Goal: Navigation & Orientation: Find specific page/section

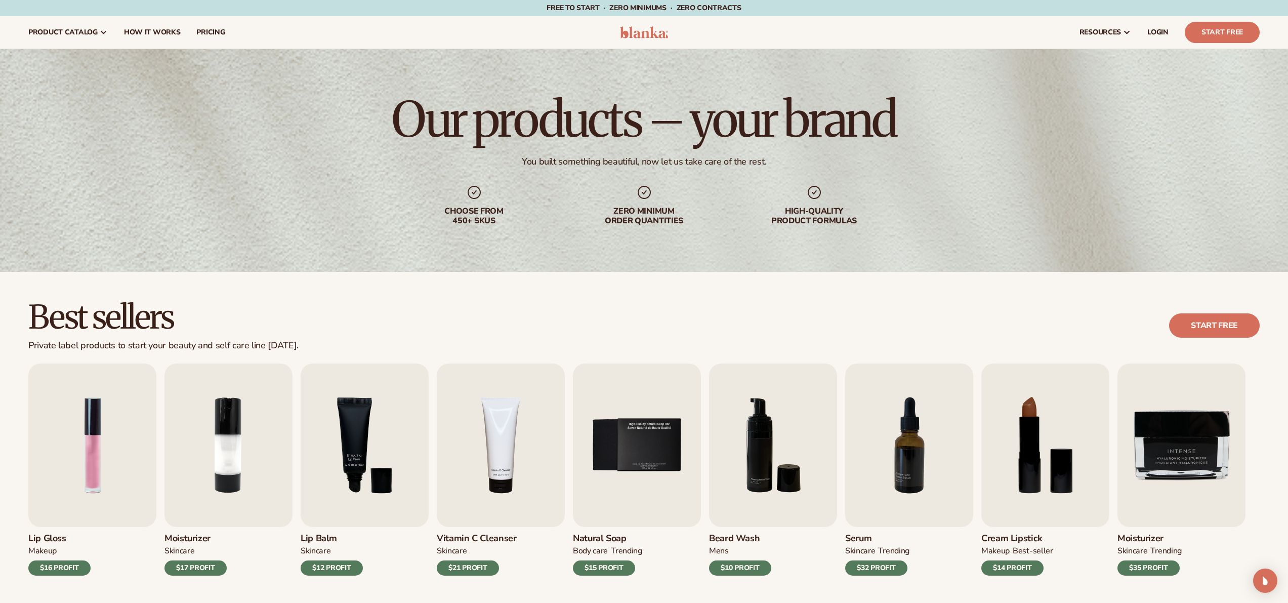
scroll to position [301, 0]
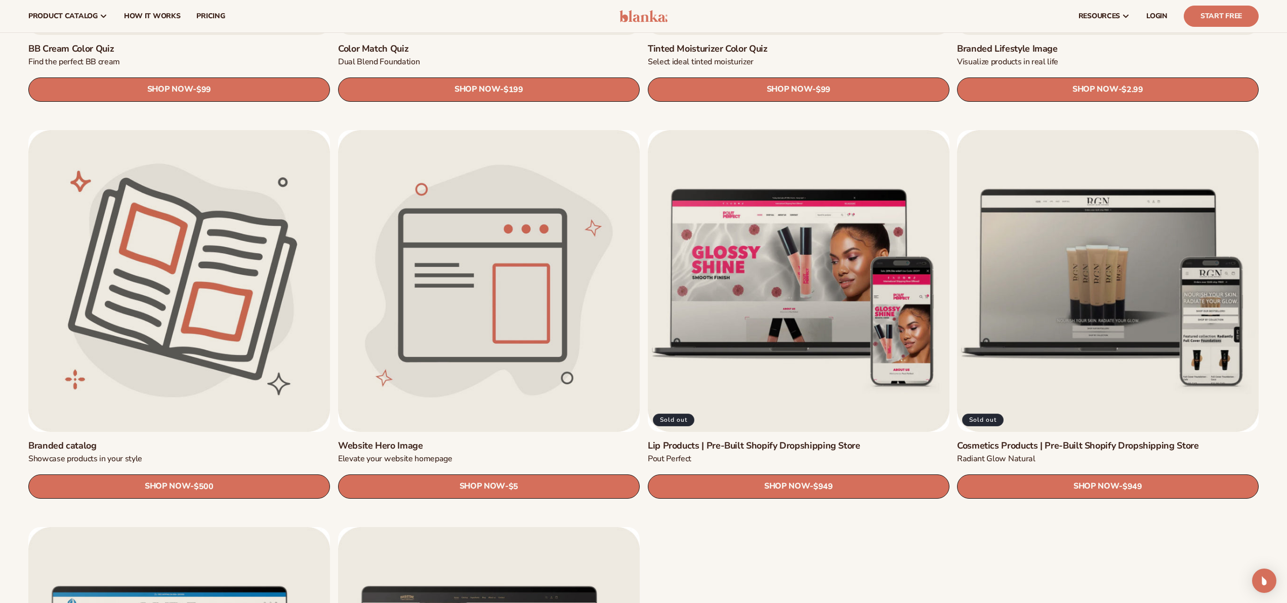
scroll to position [1391, 0]
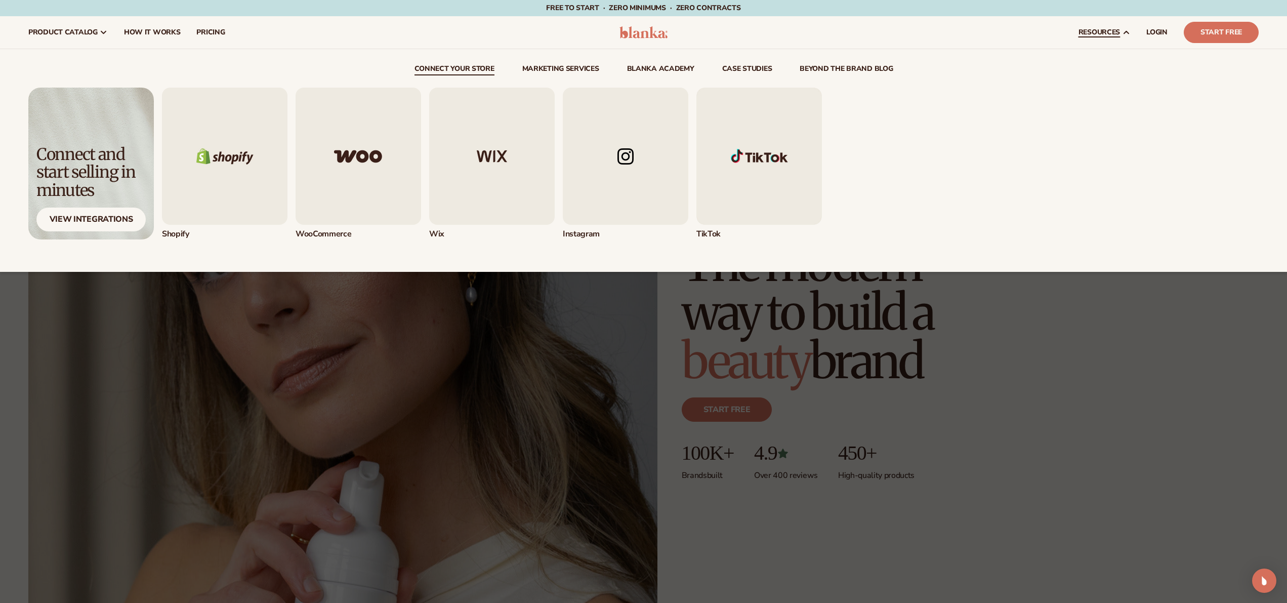
click at [794, 157] on img "5 / 5" at bounding box center [759, 156] width 126 height 137
